Goal: Information Seeking & Learning: Understand process/instructions

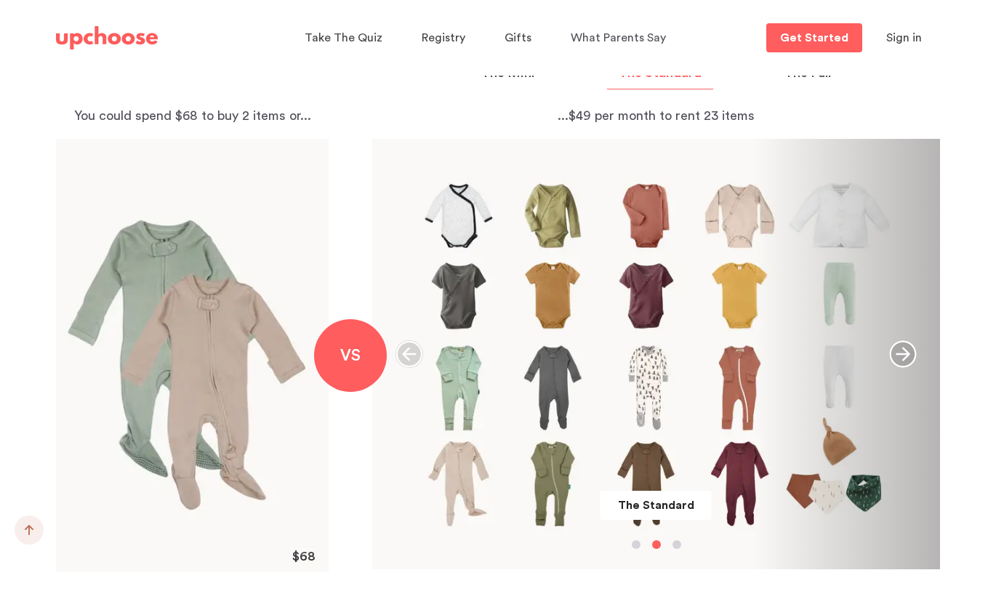
scroll to position [1590, 0]
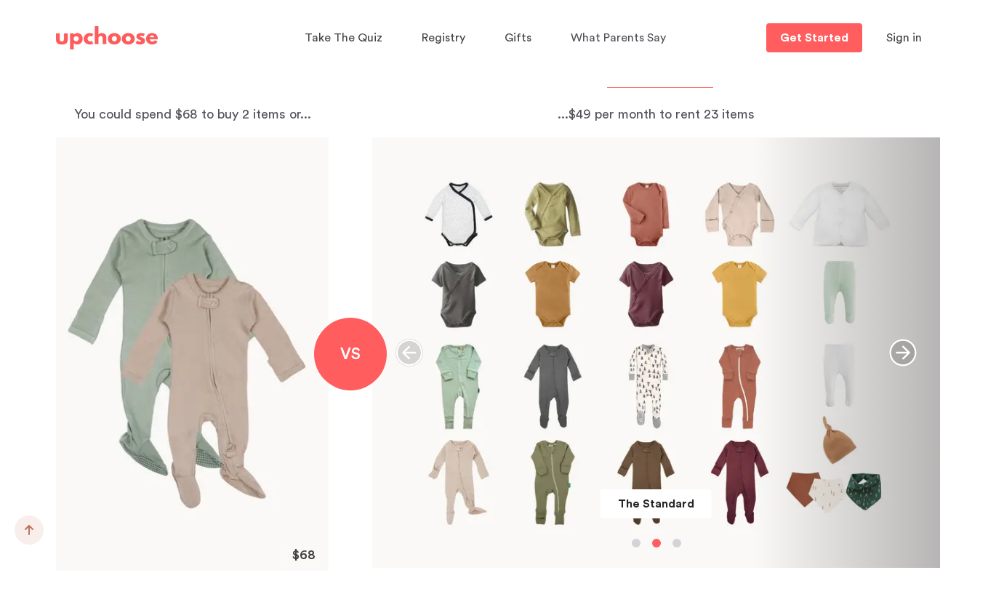
click at [907, 352] on icon "button" at bounding box center [902, 353] width 27 height 27
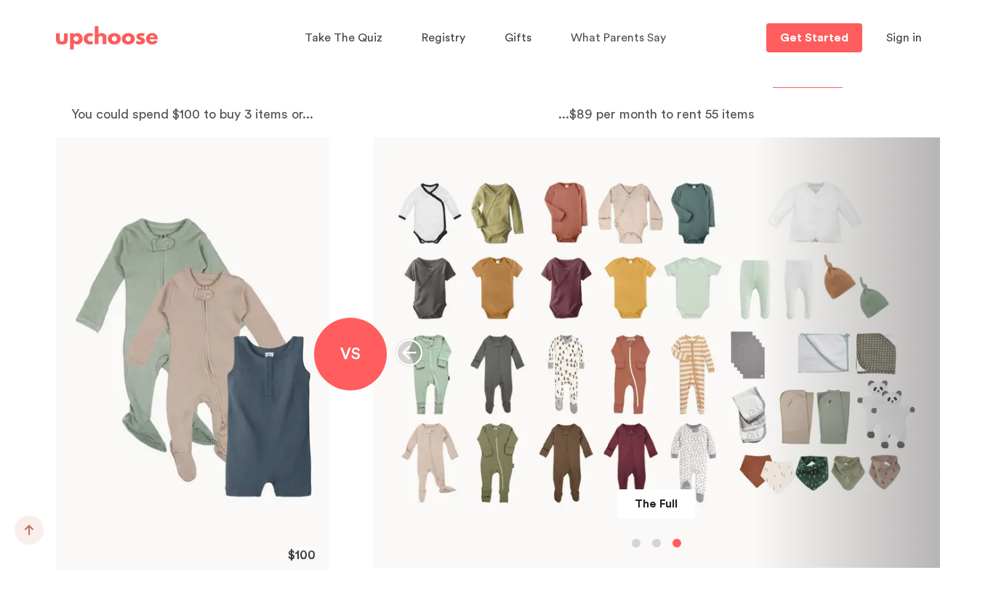
click at [409, 356] on icon "button" at bounding box center [410, 353] width 28 height 28
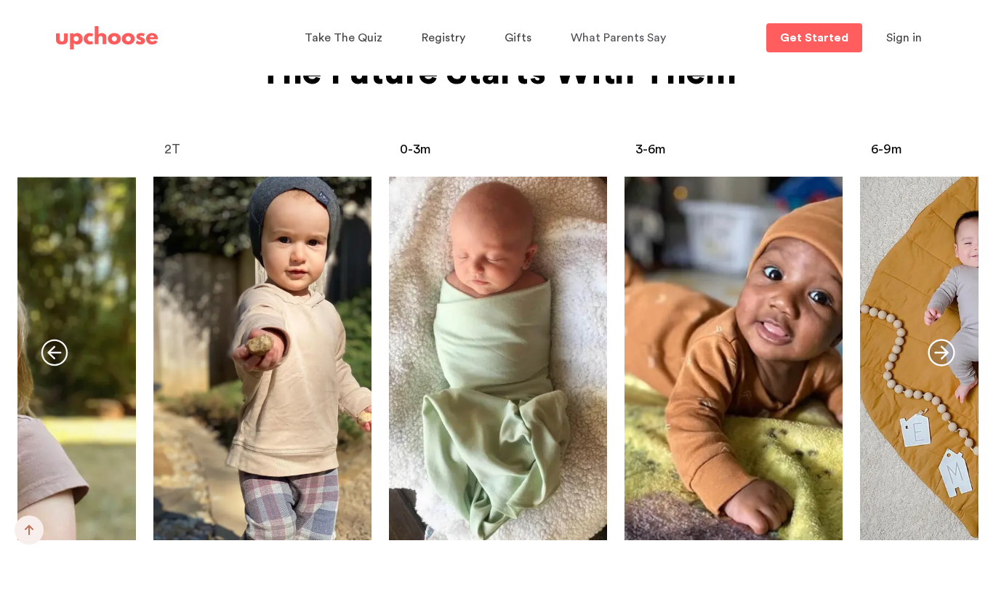
scroll to position [5838, 0]
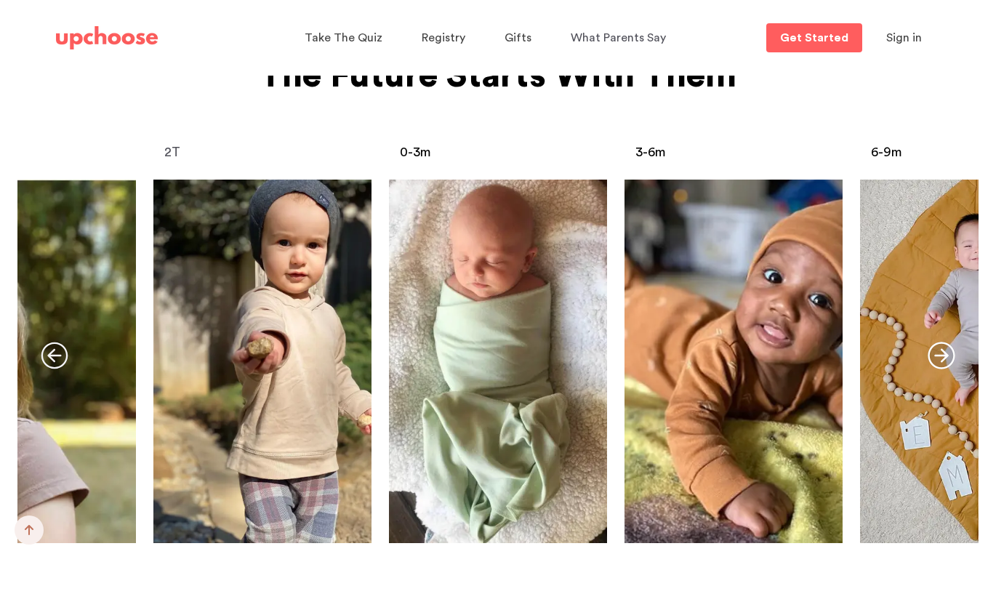
click at [942, 351] on icon "button" at bounding box center [941, 355] width 27 height 27
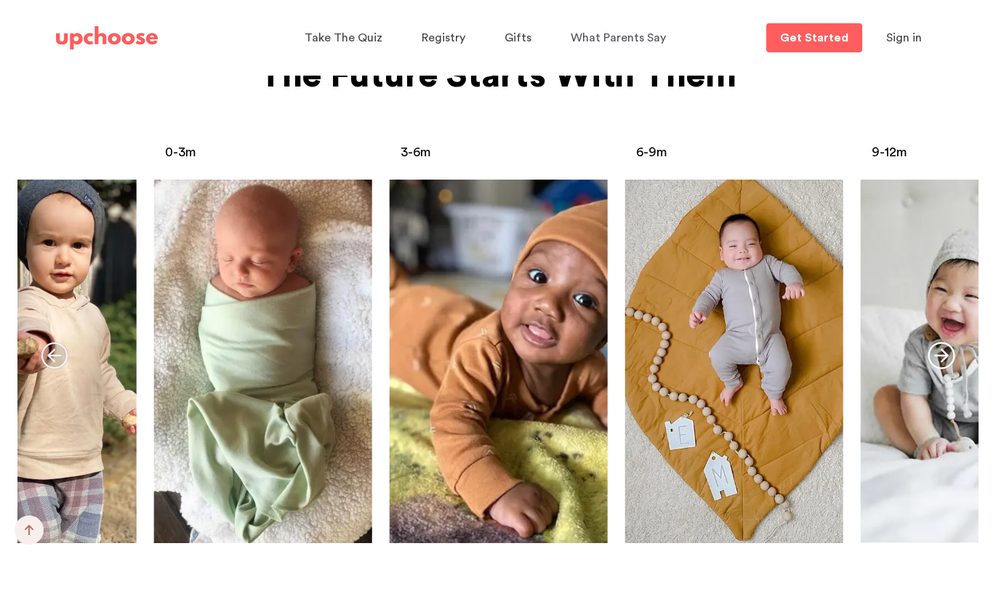
click at [943, 356] on icon "button" at bounding box center [941, 355] width 27 height 27
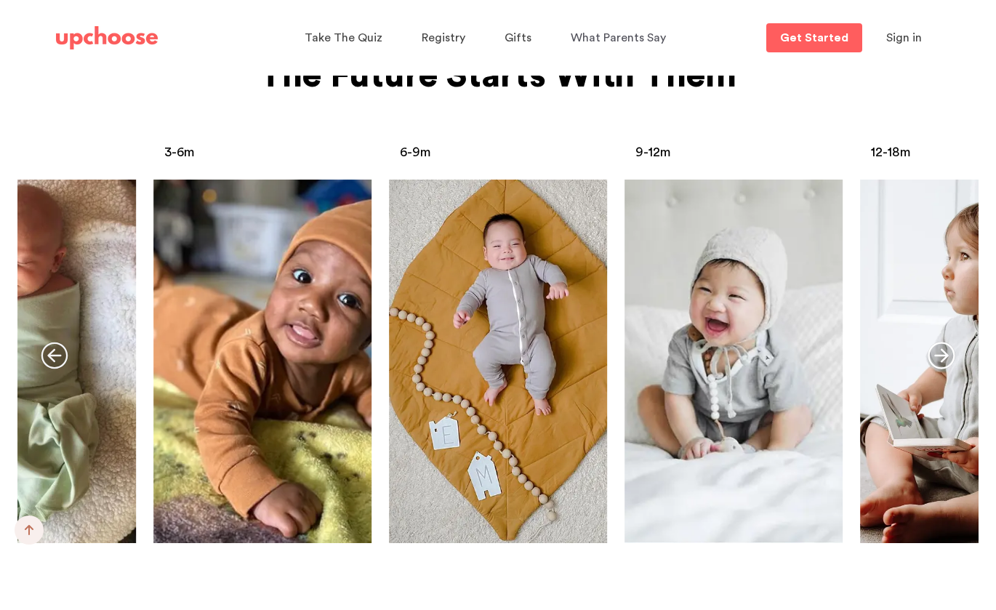
click at [943, 356] on icon "button" at bounding box center [941, 355] width 27 height 27
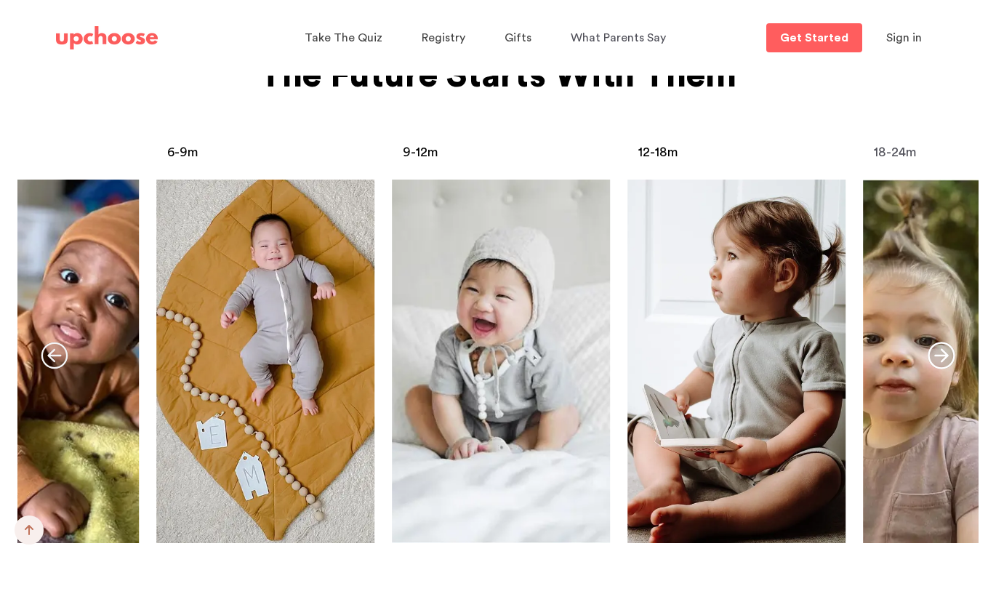
click at [943, 356] on icon "button" at bounding box center [941, 355] width 27 height 27
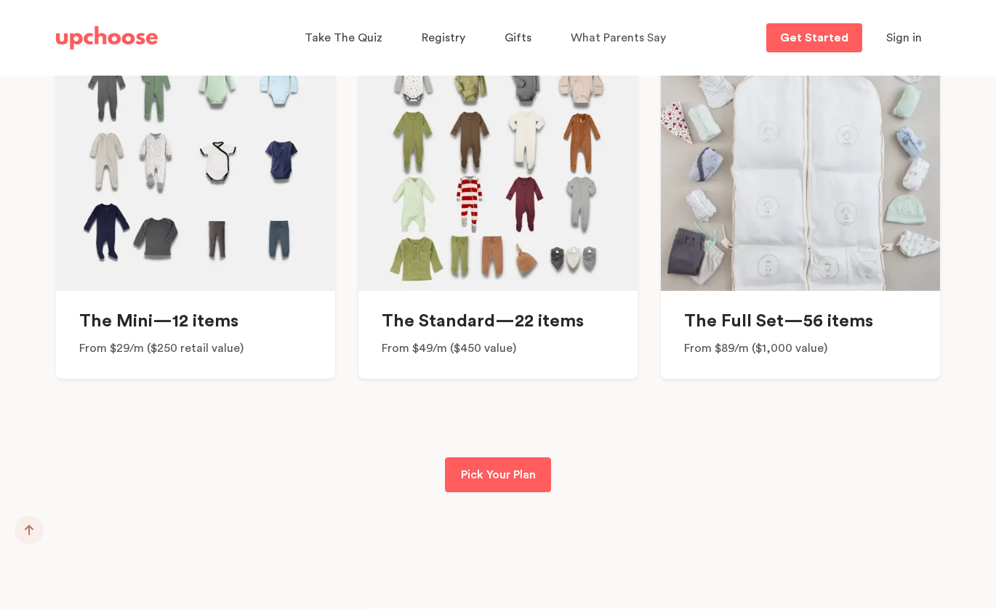
scroll to position [10869, 0]
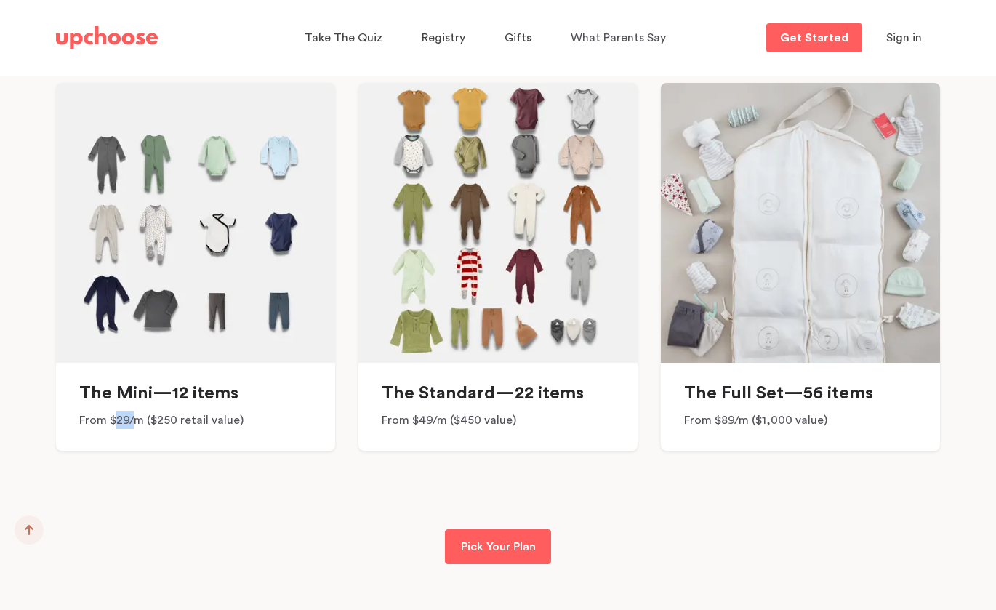
drag, startPoint x: 117, startPoint y: 426, endPoint x: 137, endPoint y: 424, distance: 19.8
click at [137, 424] on span "From $29/m ($250 retail value)" at bounding box center [161, 420] width 164 height 12
click at [195, 527] on div "Choose a set or customize it Our essentials bundles cover most of your clothing…" at bounding box center [498, 232] width 919 height 675
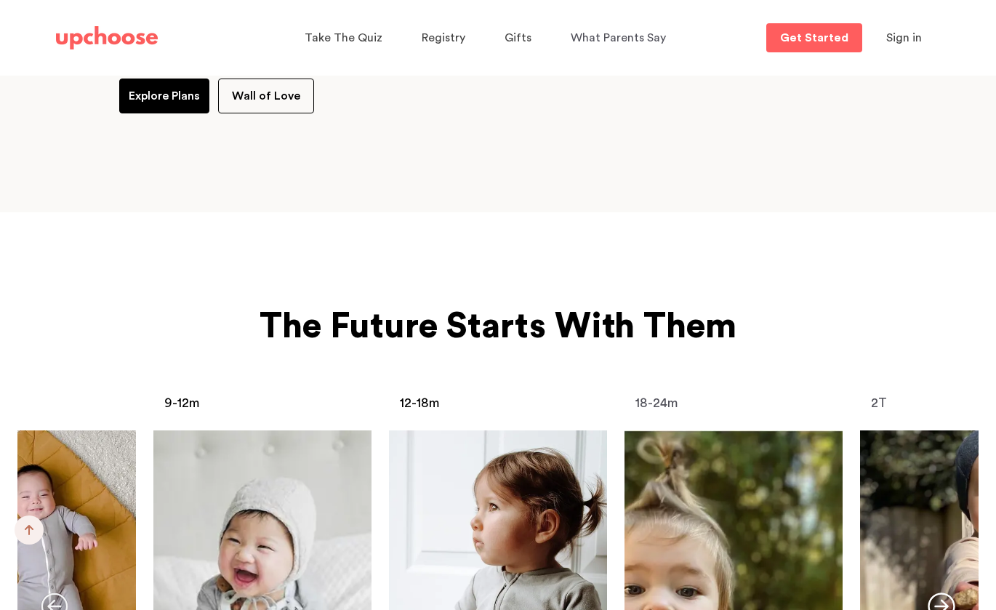
scroll to position [5891, 0]
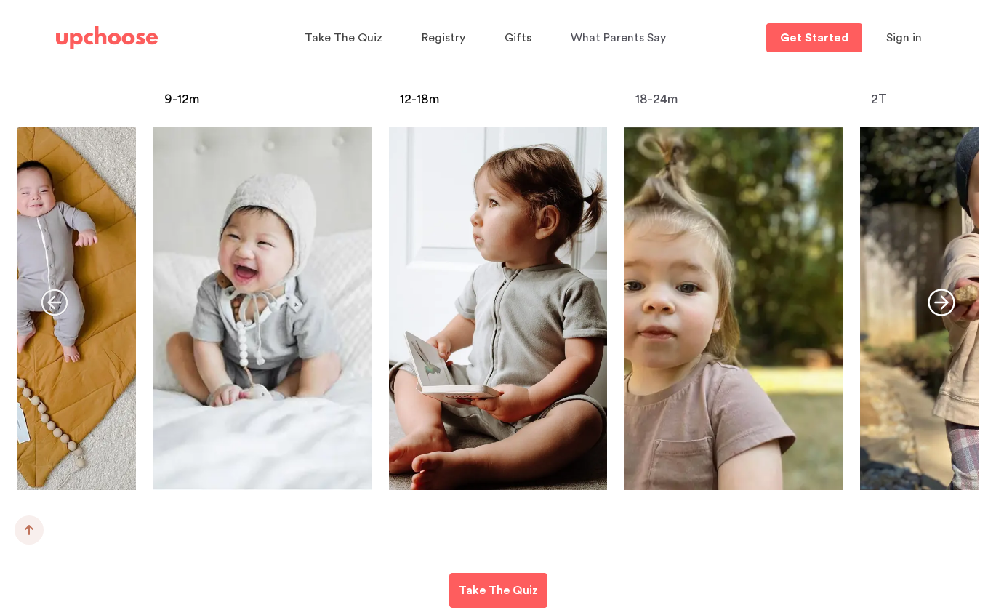
click at [945, 300] on icon "button" at bounding box center [941, 302] width 27 height 27
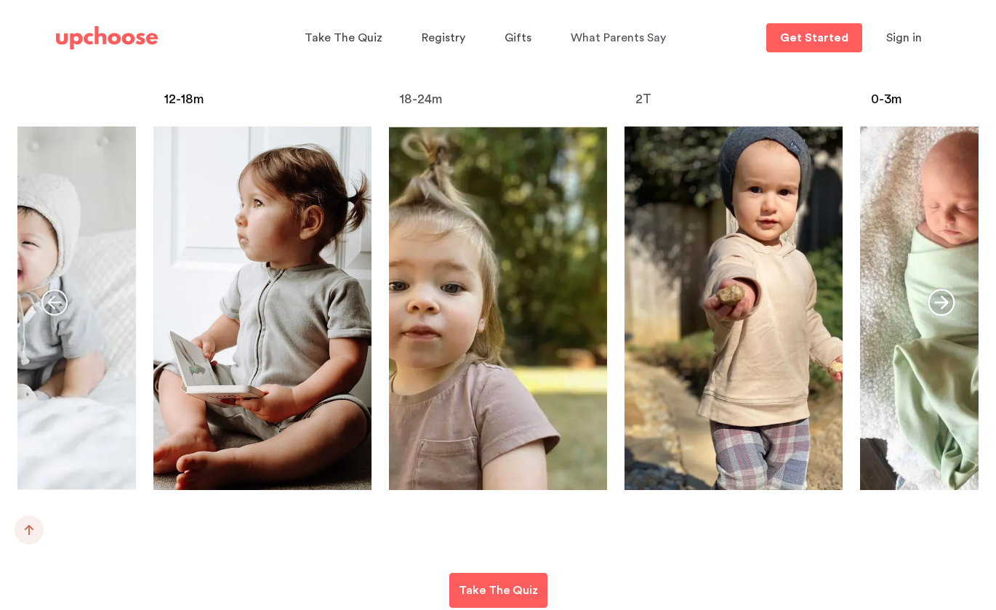
click at [945, 300] on icon "button" at bounding box center [941, 302] width 27 height 27
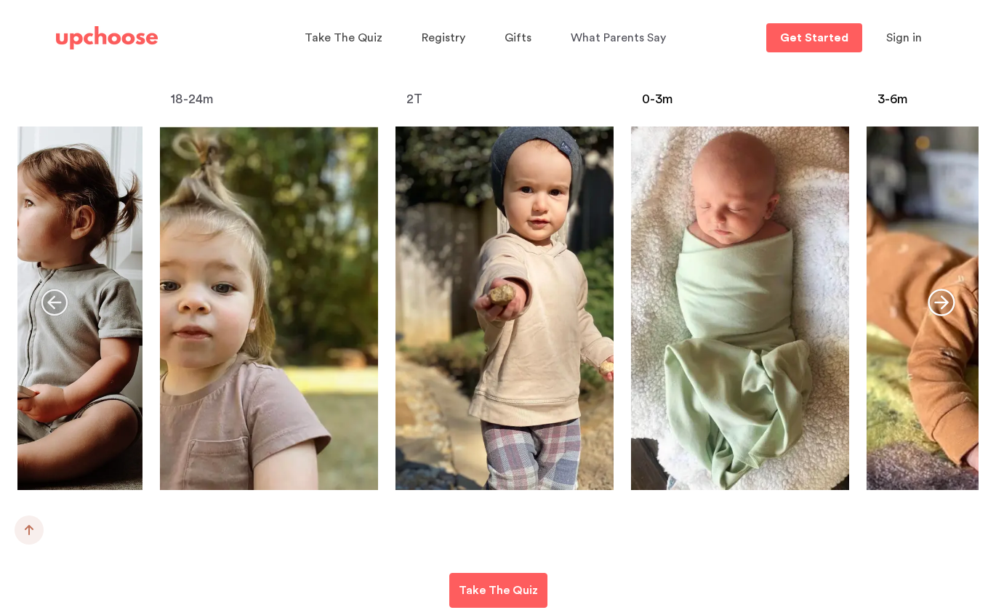
click at [945, 300] on icon "button" at bounding box center [941, 302] width 27 height 27
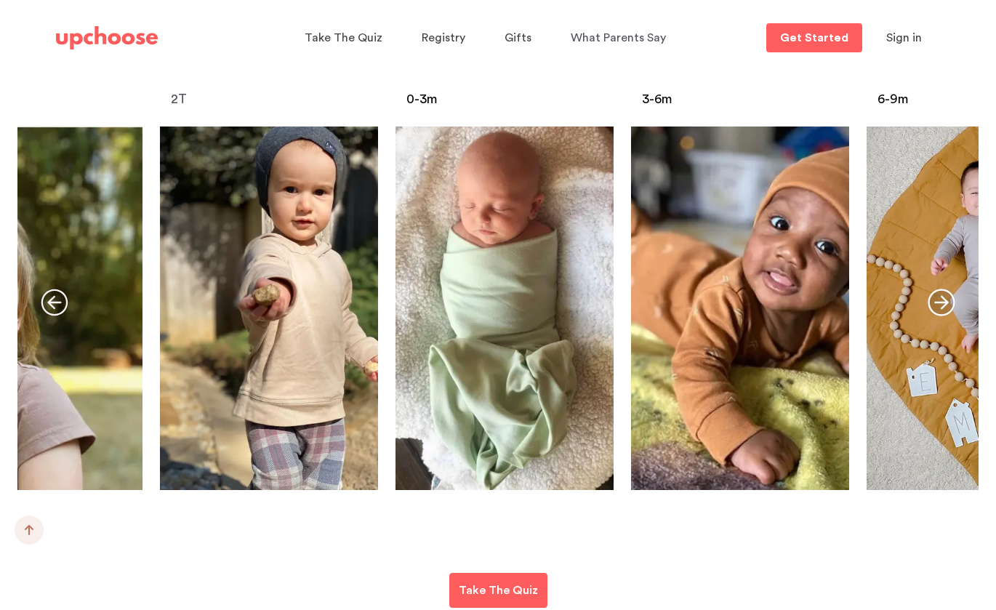
click at [945, 300] on icon "button" at bounding box center [941, 302] width 27 height 27
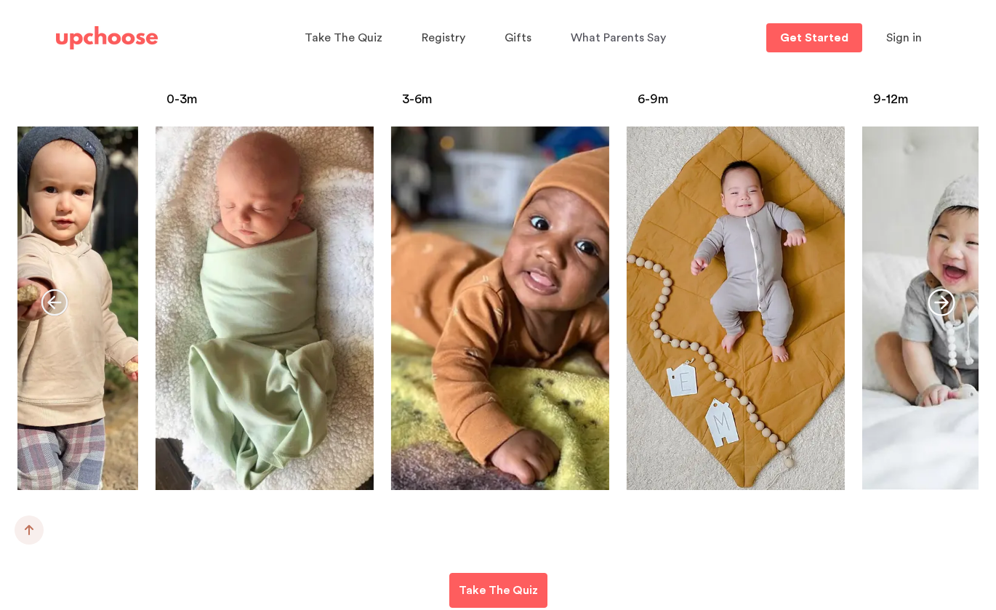
click at [945, 300] on icon "button" at bounding box center [941, 302] width 27 height 27
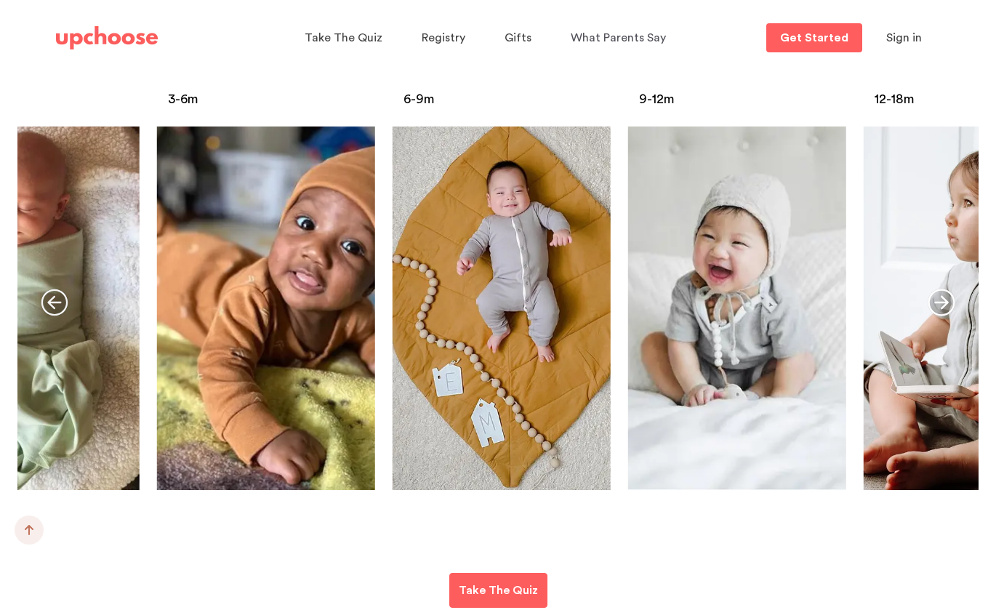
click at [945, 300] on icon "button" at bounding box center [941, 302] width 27 height 27
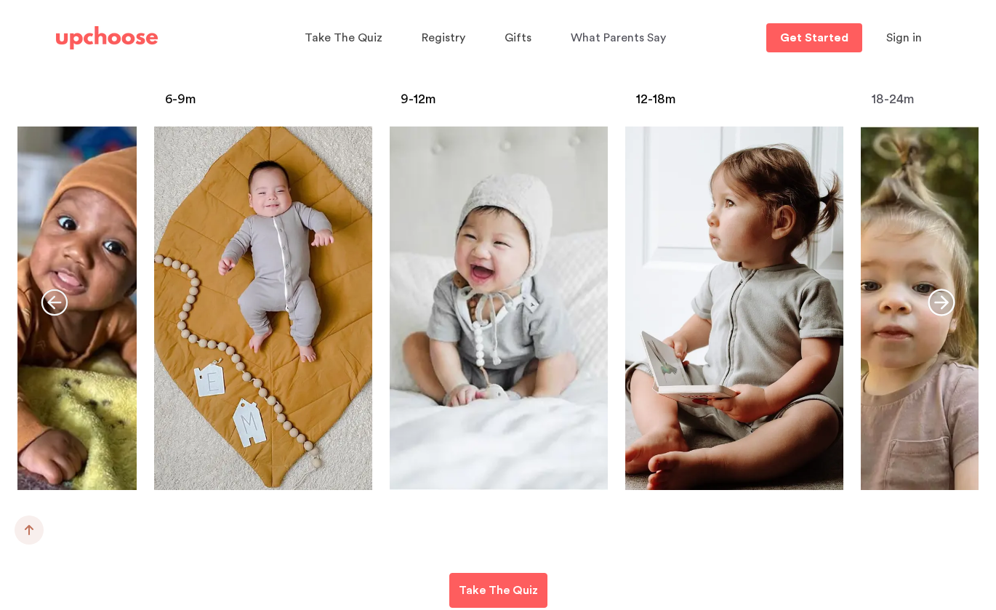
click at [945, 300] on icon "button" at bounding box center [941, 302] width 27 height 27
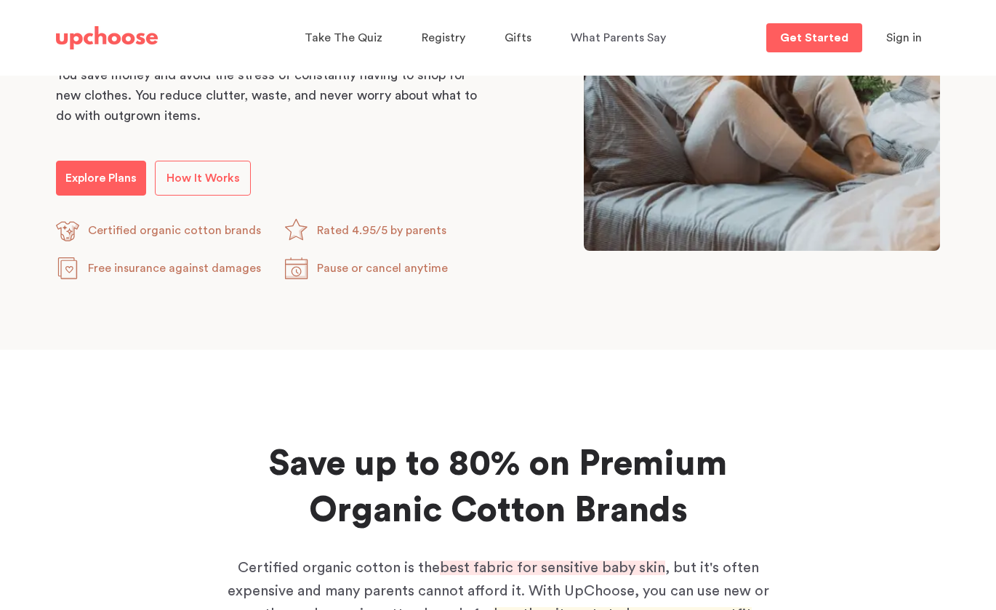
scroll to position [667, 0]
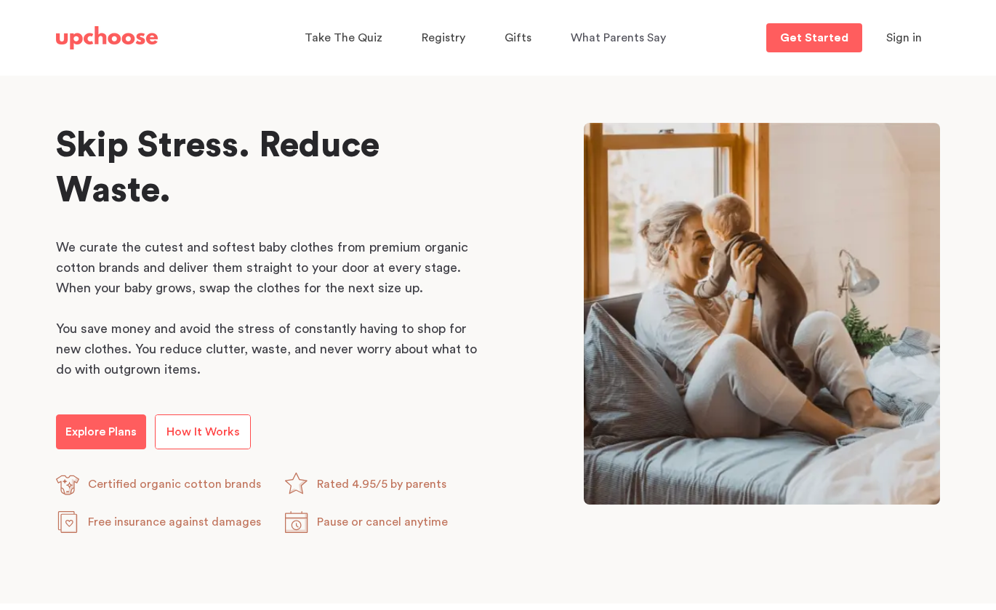
click at [195, 436] on span "How It Works" at bounding box center [203, 432] width 73 height 12
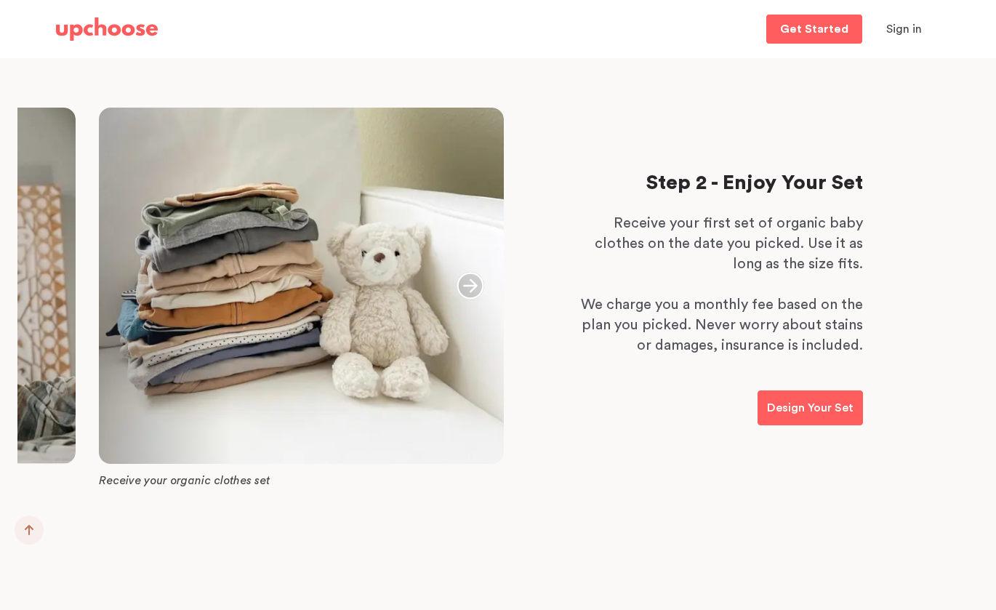
scroll to position [867, 0]
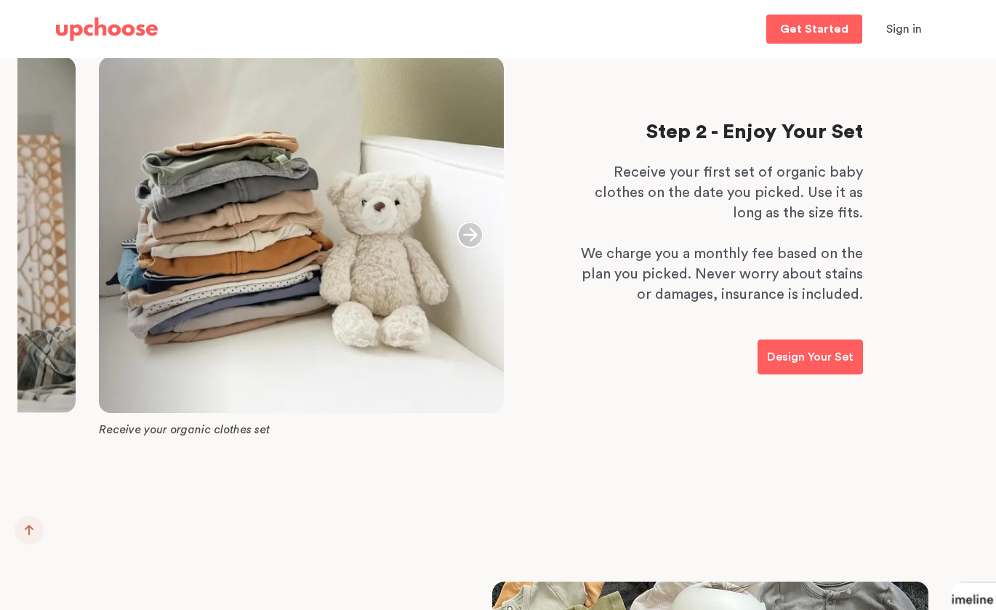
click at [473, 235] on icon "button" at bounding box center [470, 234] width 27 height 27
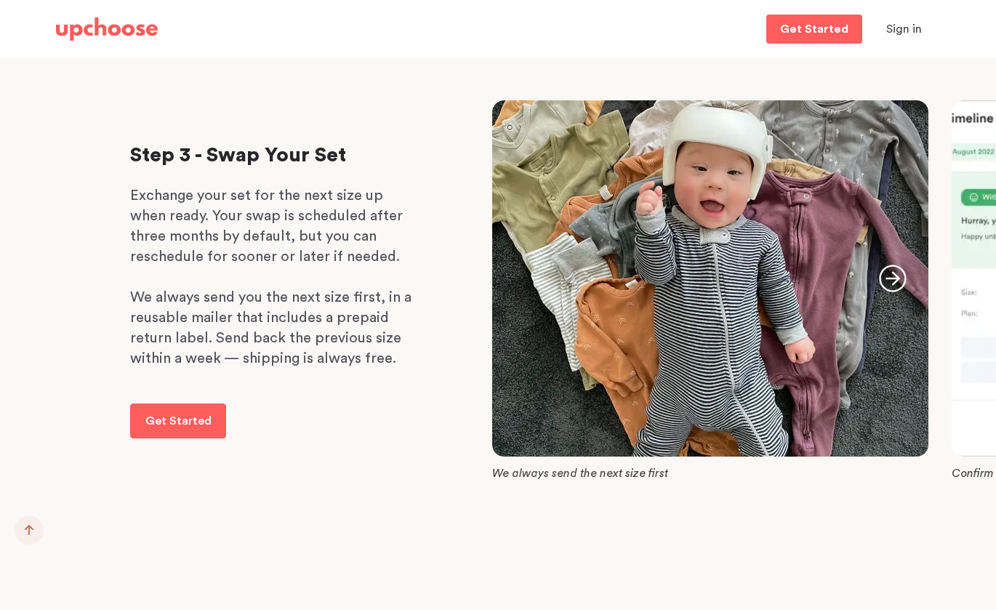
scroll to position [1360, 0]
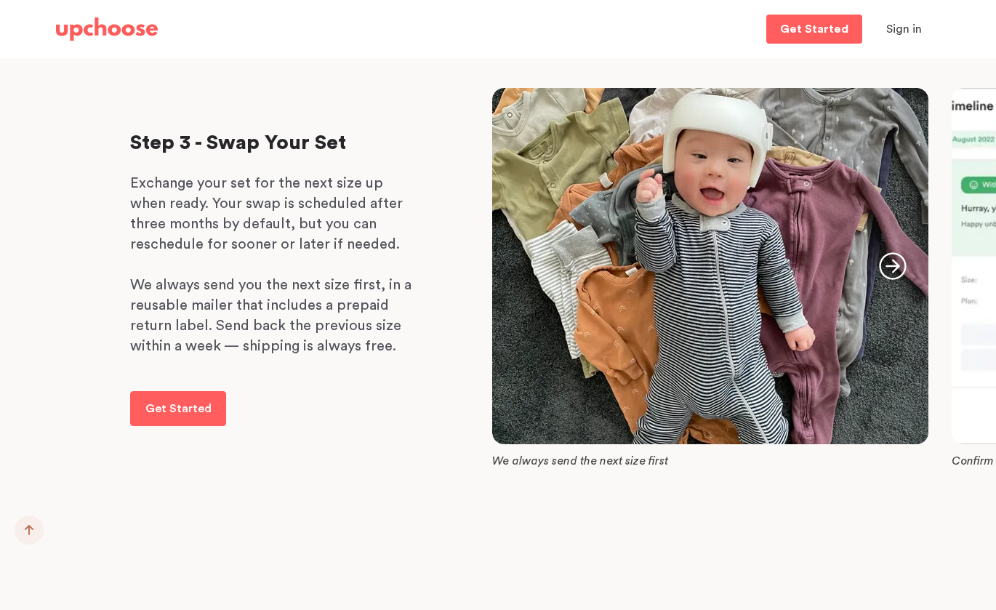
click at [891, 268] on icon "button" at bounding box center [893, 266] width 28 height 28
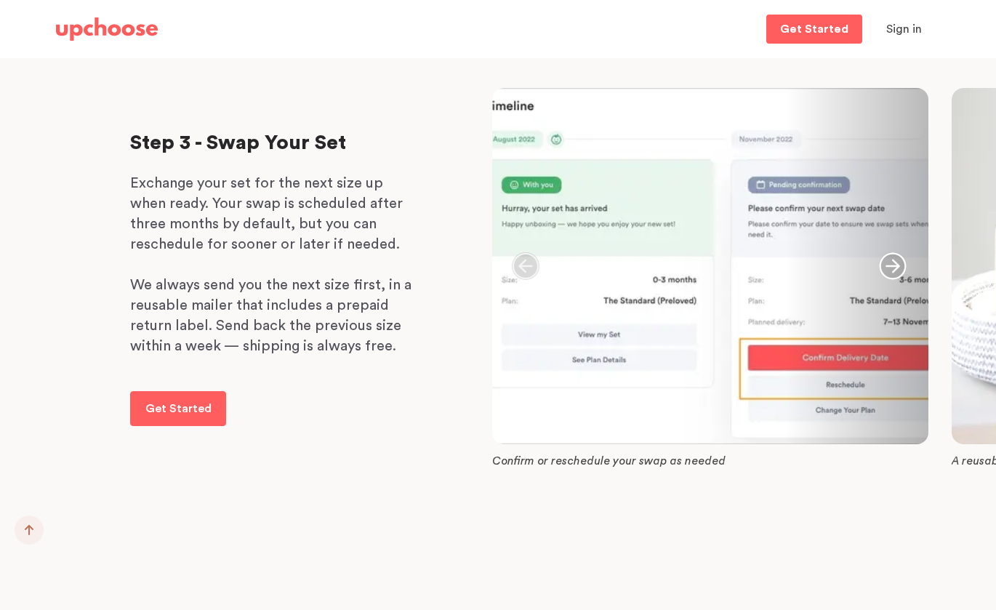
click at [891, 268] on icon "button" at bounding box center [893, 266] width 28 height 28
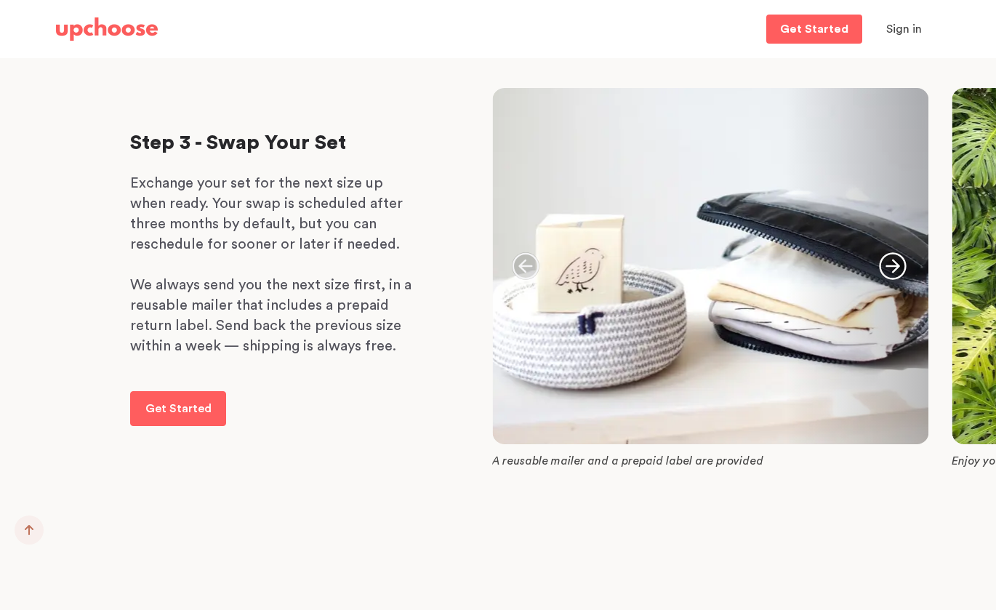
click at [891, 268] on icon "button" at bounding box center [893, 266] width 28 height 28
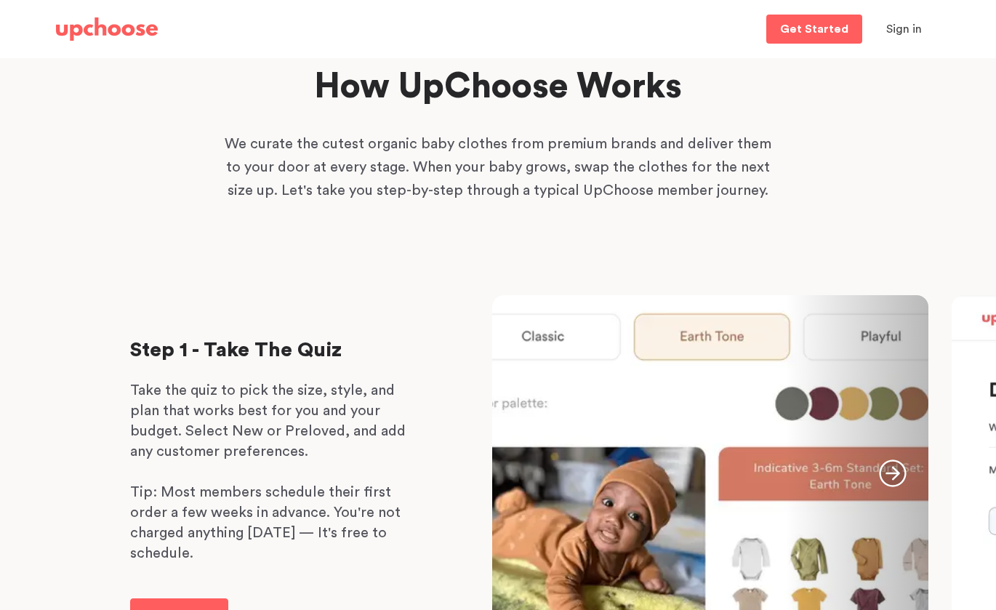
scroll to position [0, 0]
